Goal: Task Accomplishment & Management: Complete application form

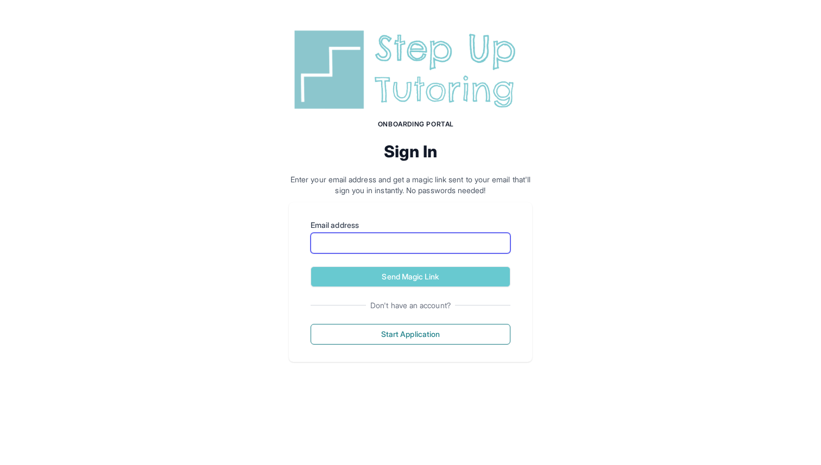
click at [410, 233] on input "Email address" at bounding box center [411, 243] width 200 height 21
type input "**********"
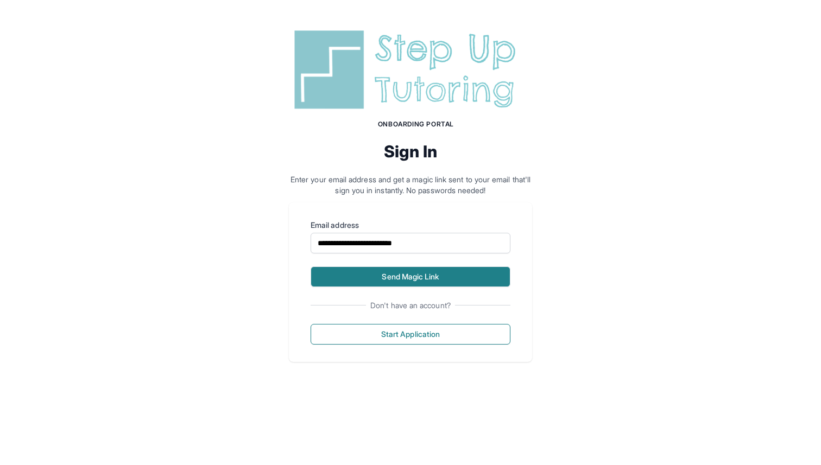
click at [402, 267] on button "Send Magic Link" at bounding box center [411, 277] width 200 height 21
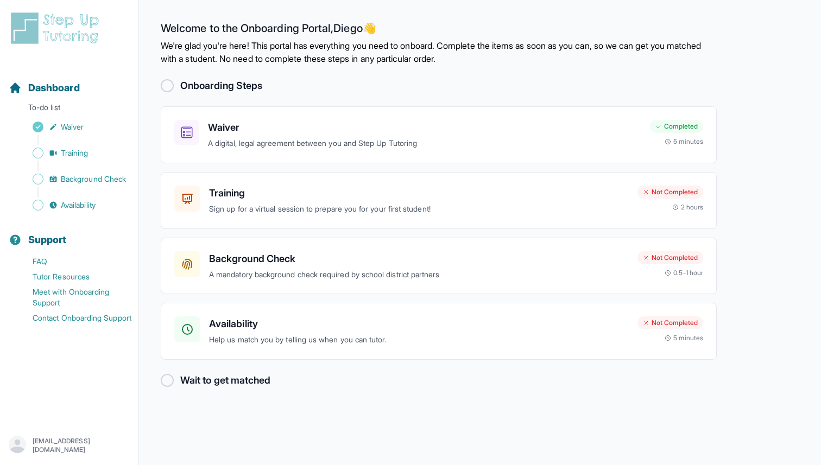
click at [680, 228] on main "Welcome to the Onboarding Portal, Diego 👋 We're glad you're here! This portal h…" at bounding box center [480, 232] width 682 height 465
click at [262, 186] on div "Training Sign up for a virtual session to prepare you for your first student!" at bounding box center [419, 201] width 420 height 30
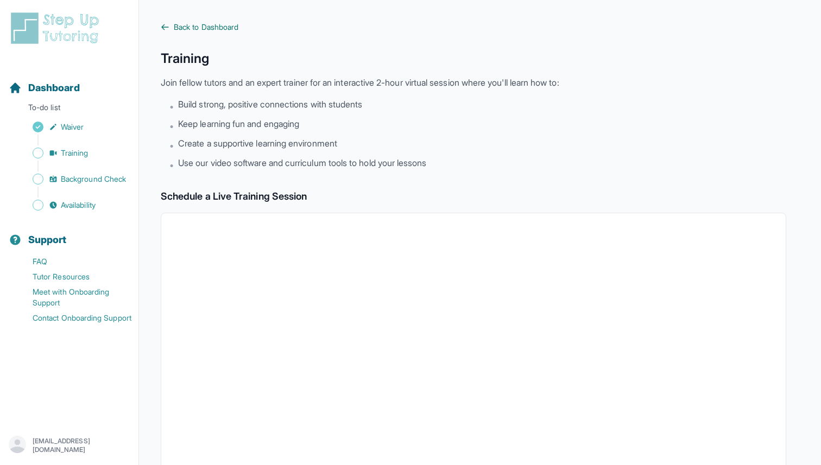
click at [161, 22] on link "Back to Dashboard" at bounding box center [474, 27] width 626 height 11
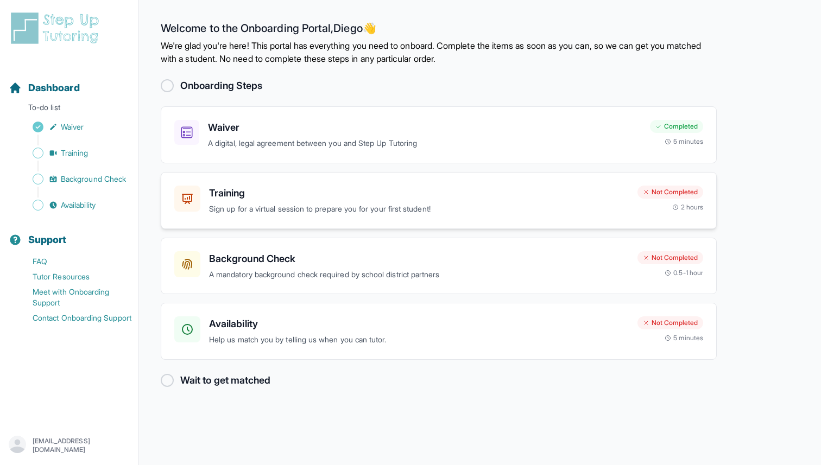
click at [215, 203] on p "Sign up for a virtual session to prepare you for your first student!" at bounding box center [419, 209] width 420 height 12
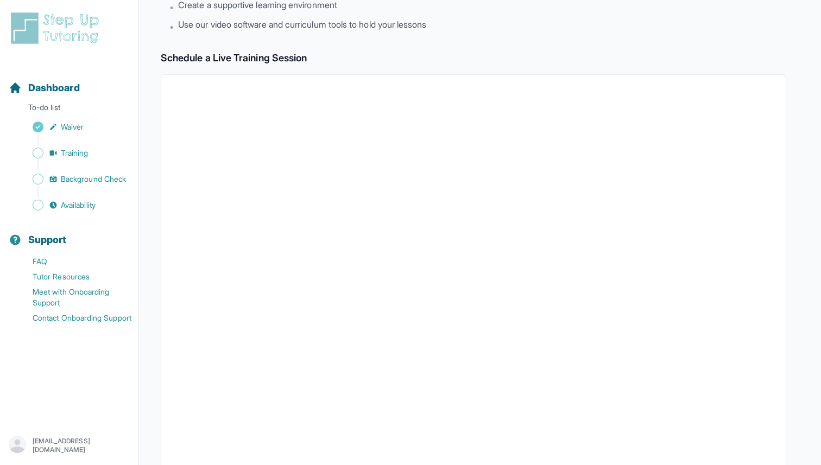
scroll to position [168, 0]
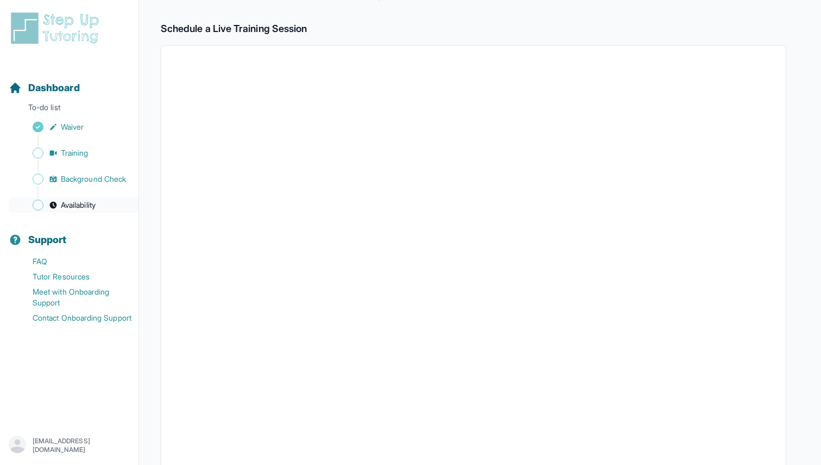
click at [65, 200] on span "Availability" at bounding box center [78, 205] width 35 height 11
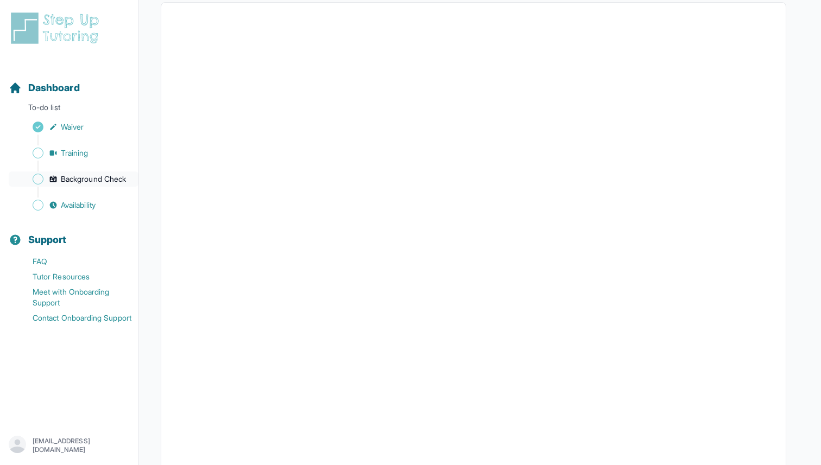
click at [62, 174] on span "Background Check" at bounding box center [93, 179] width 65 height 11
